Goal: Task Accomplishment & Management: Manage account settings

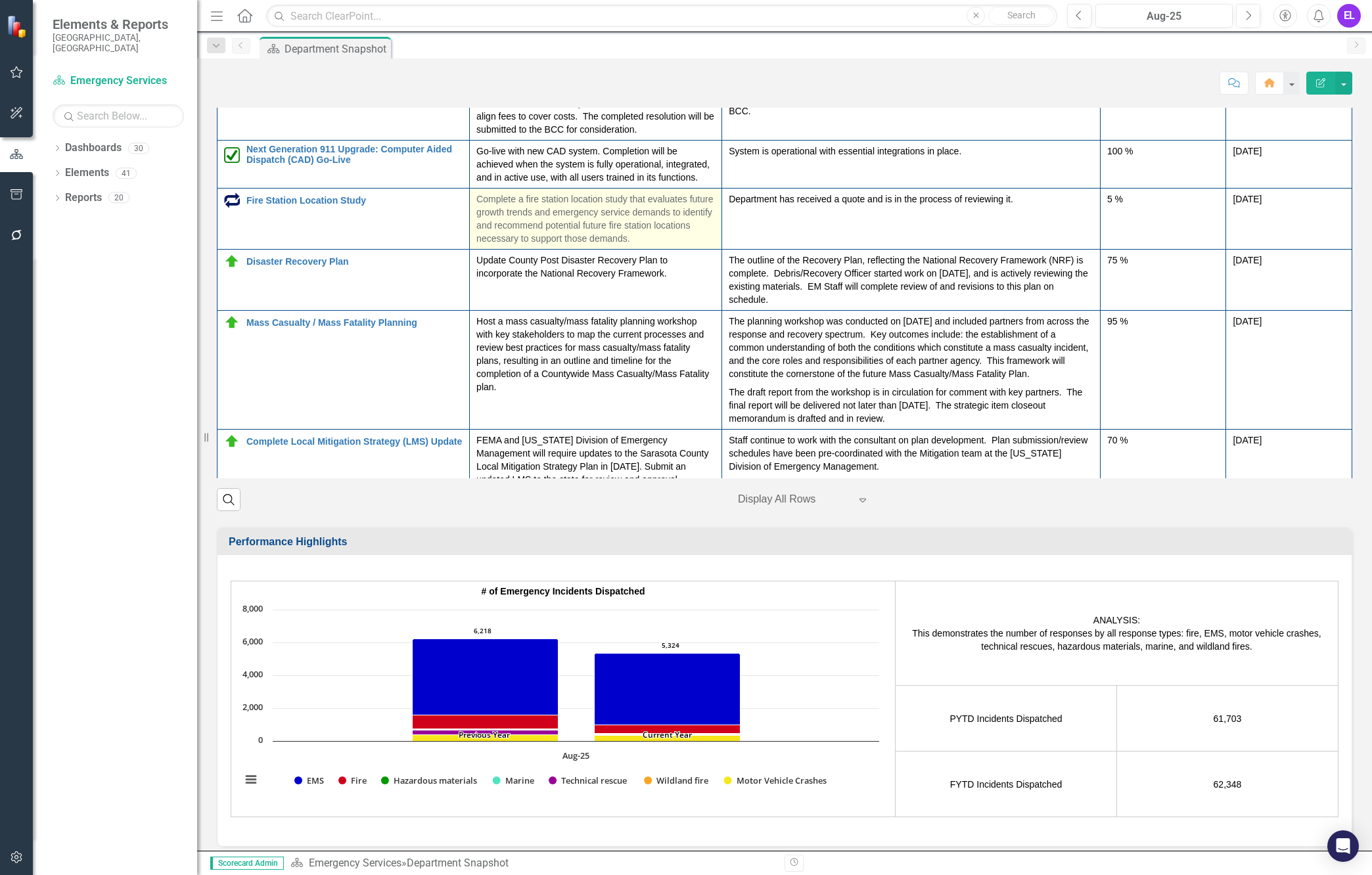
scroll to position [246, 0]
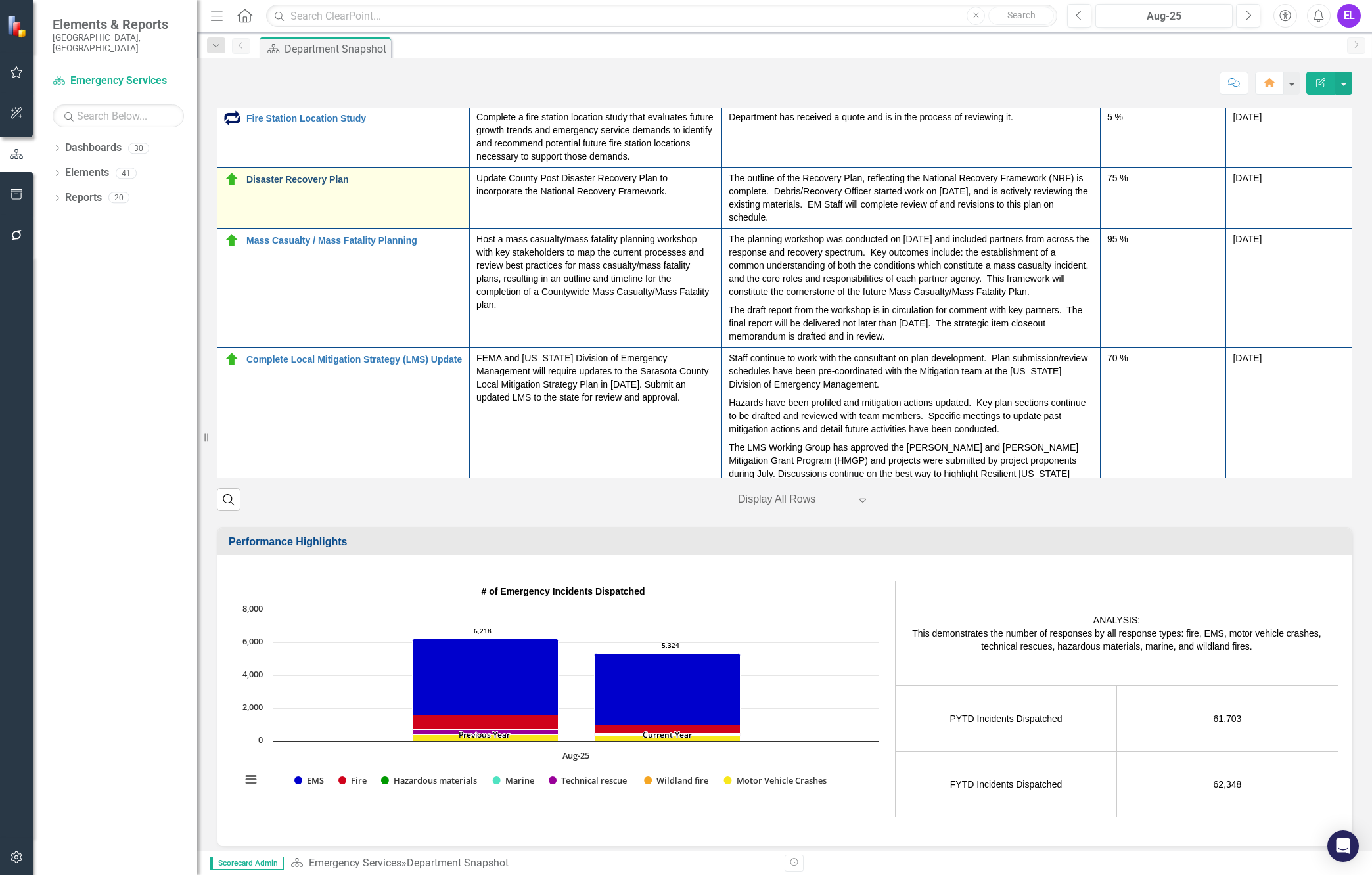
click at [306, 184] on link "Disaster Recovery Plan" at bounding box center [354, 179] width 216 height 10
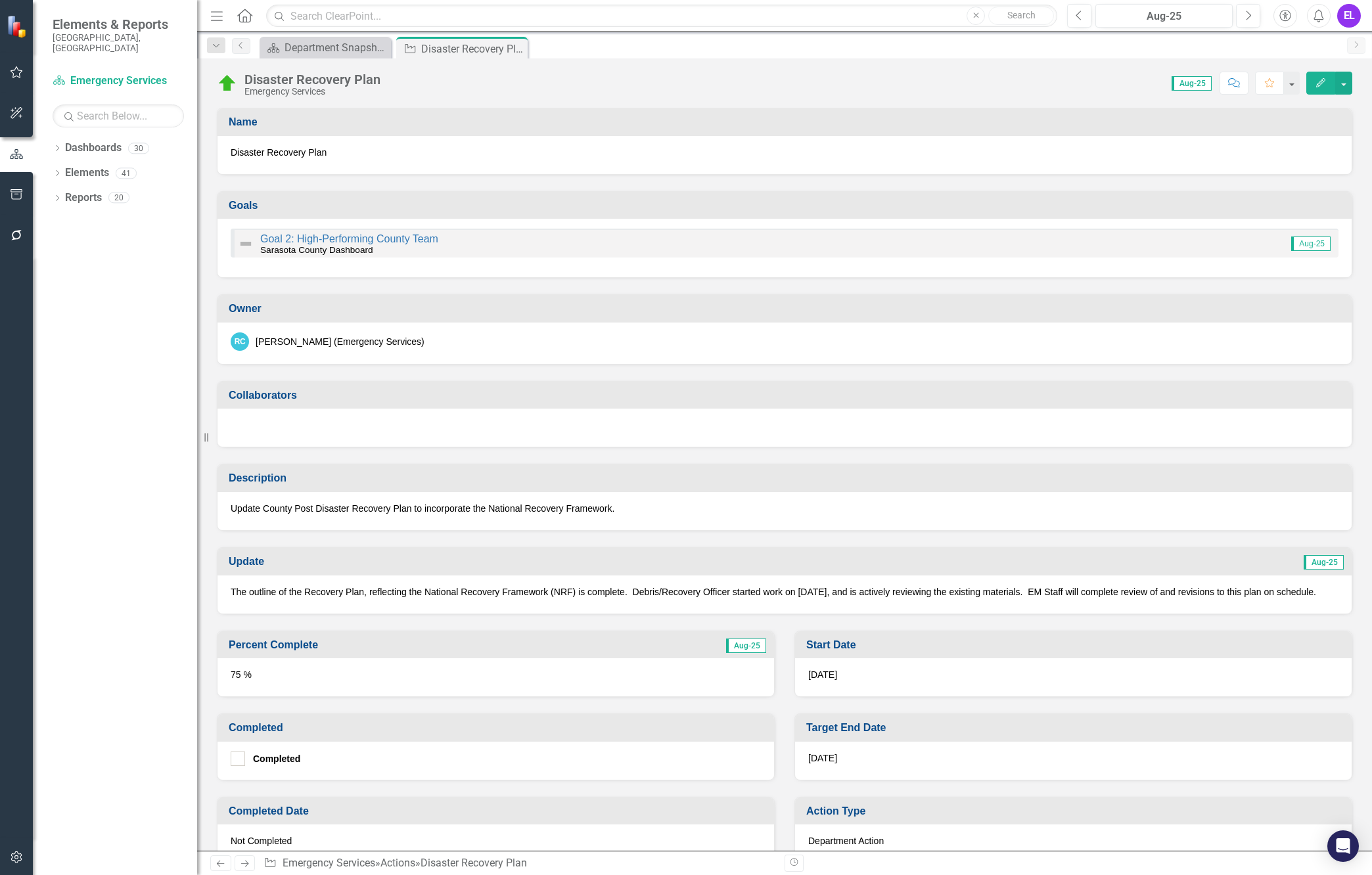
click at [541, 508] on p "Update County Post Disaster Recovery Plan to incorporate the National Recovery …" at bounding box center [784, 508] width 1108 height 13
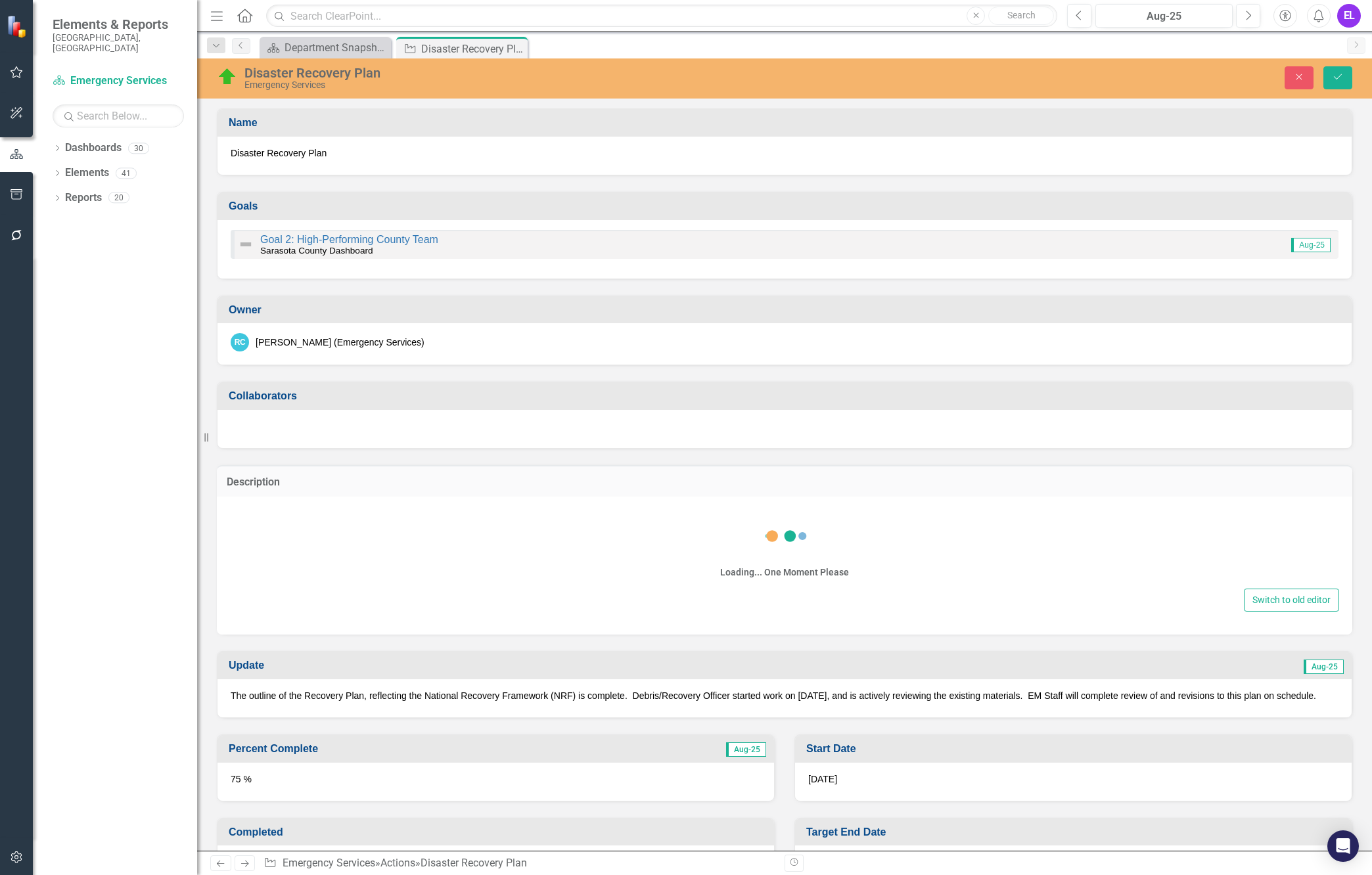
click at [541, 508] on div "Loading... One Moment Please" at bounding box center [785, 545] width 1109 height 79
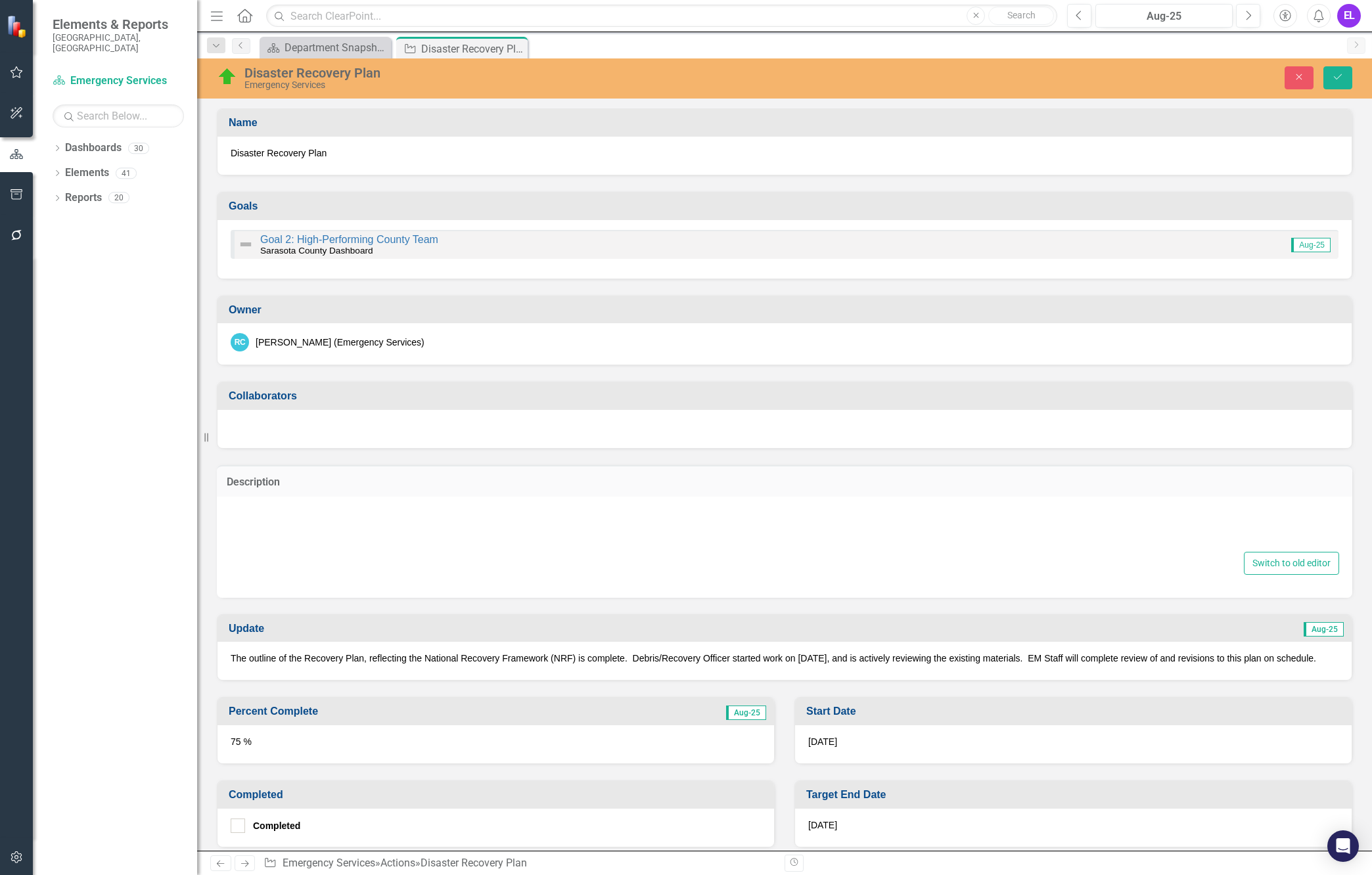
type textarea "<p>Update County Post Disaster Recovery Plan to incorporate the National Recove…"
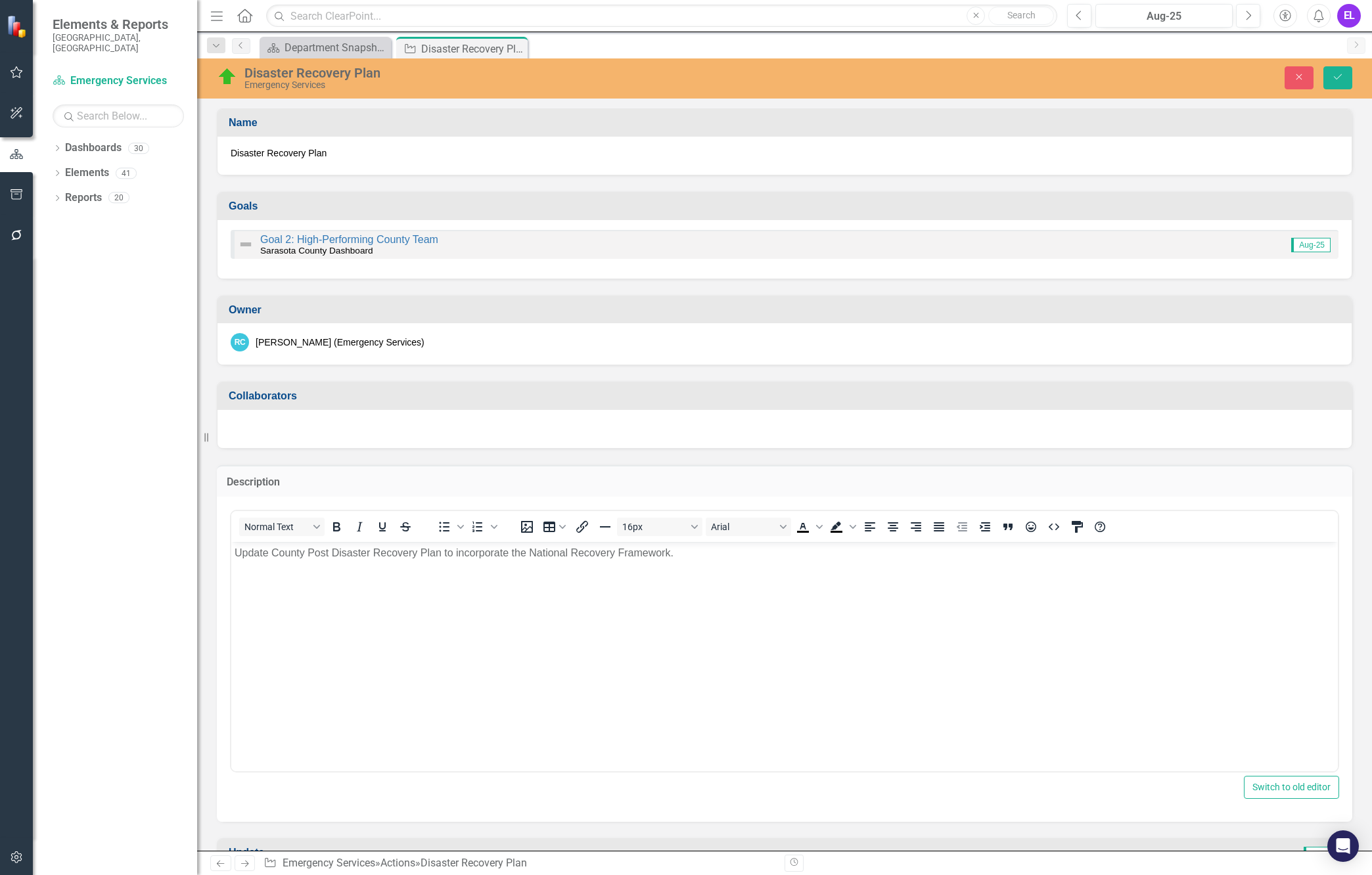
click at [494, 550] on p "Update County Post Disaster Recovery Plan to incorporate the National Recovery …" at bounding box center [785, 553] width 1100 height 16
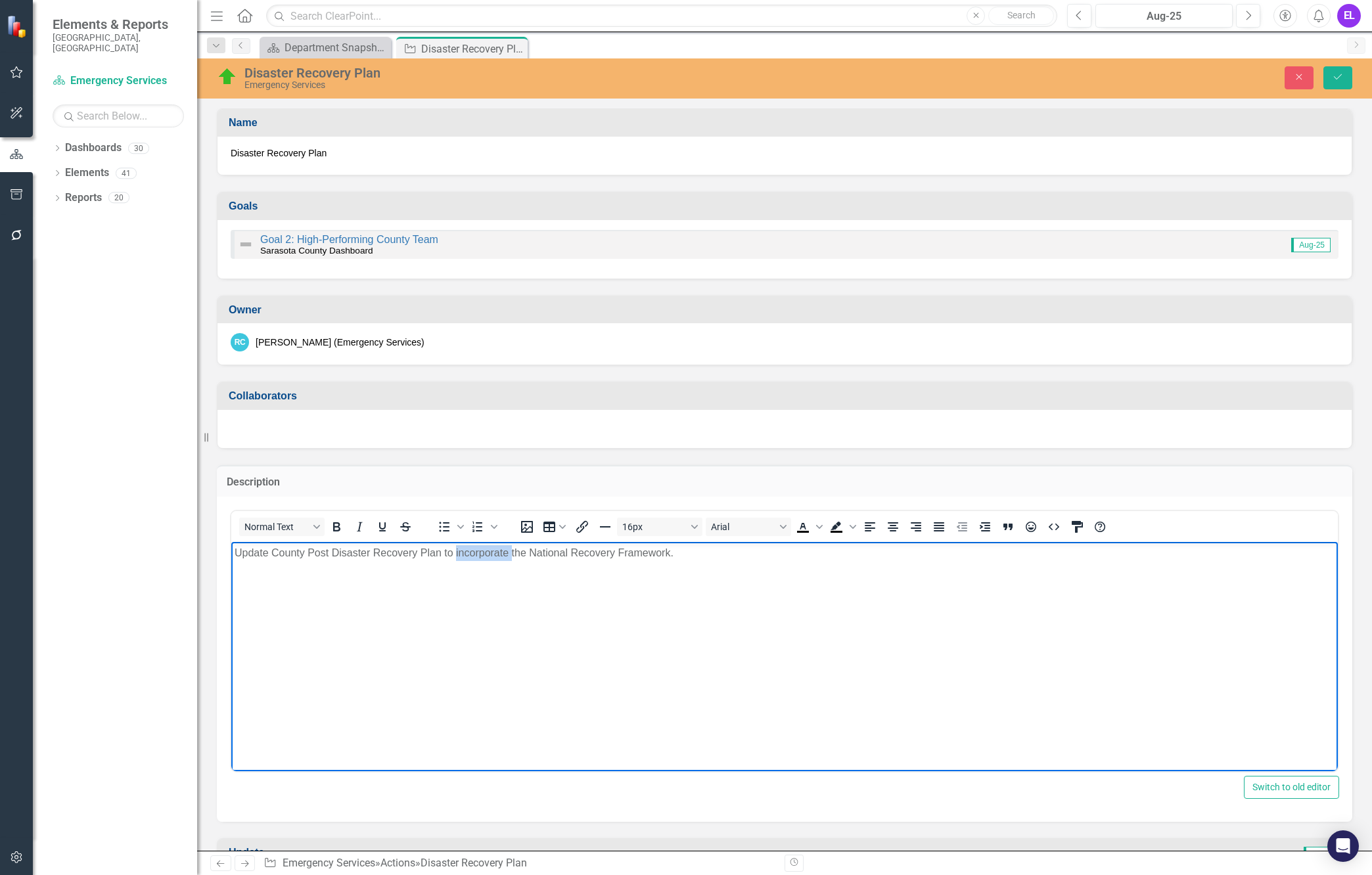
click at [494, 550] on p "Update County Post Disaster Recovery Plan to incorporate the National Recovery …" at bounding box center [785, 553] width 1100 height 16
copy p "Update County Post Disaster Recovery Plan to incorporate the National Recovery …"
click at [1290, 84] on button "Close" at bounding box center [1299, 77] width 29 height 23
